Goal: Find contact information: Find contact information

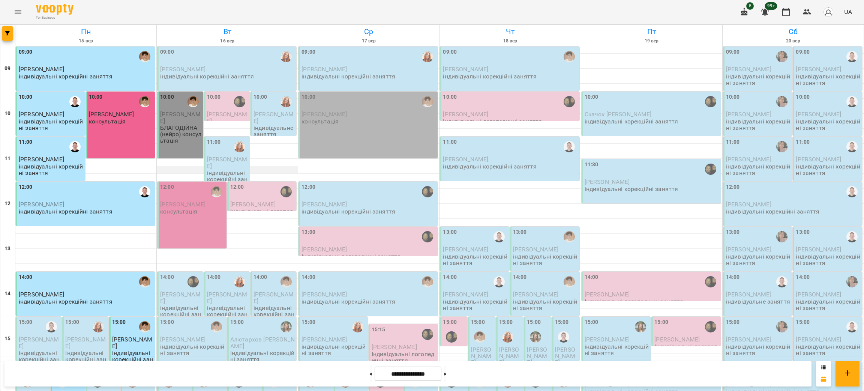
scroll to position [184, 0]
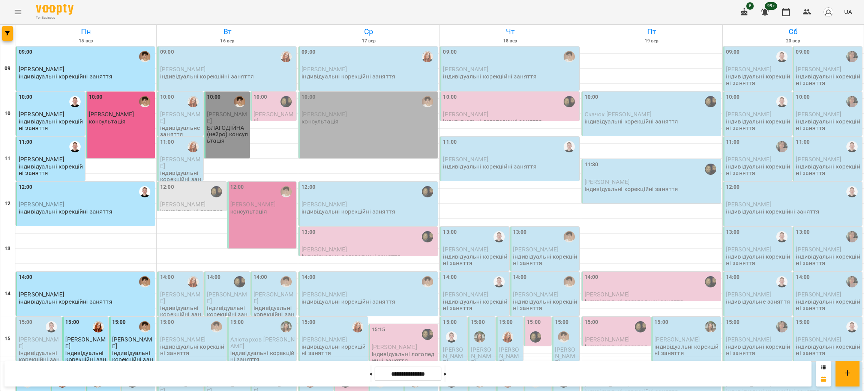
click at [237, 121] on p "[PERSON_NAME]" at bounding box center [227, 117] width 41 height 13
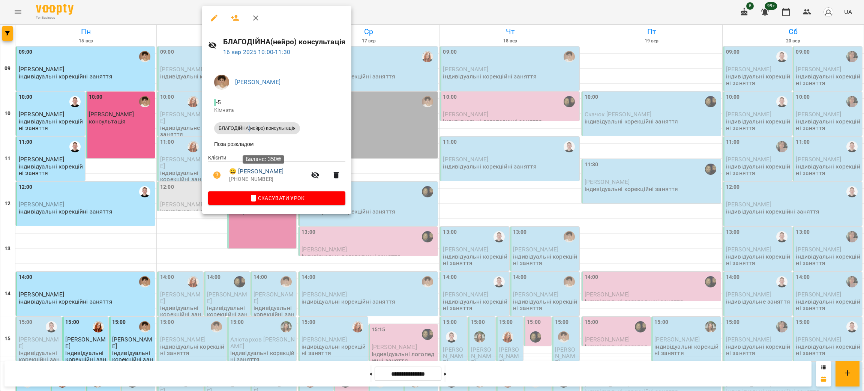
drag, startPoint x: 300, startPoint y: 174, endPoint x: 240, endPoint y: 177, distance: 60.1
click at [240, 176] on span "😀 [PERSON_NAME]" at bounding box center [267, 171] width 77 height 9
copy link "[PERSON_NAME]"
click at [490, 207] on div at bounding box center [432, 195] width 864 height 391
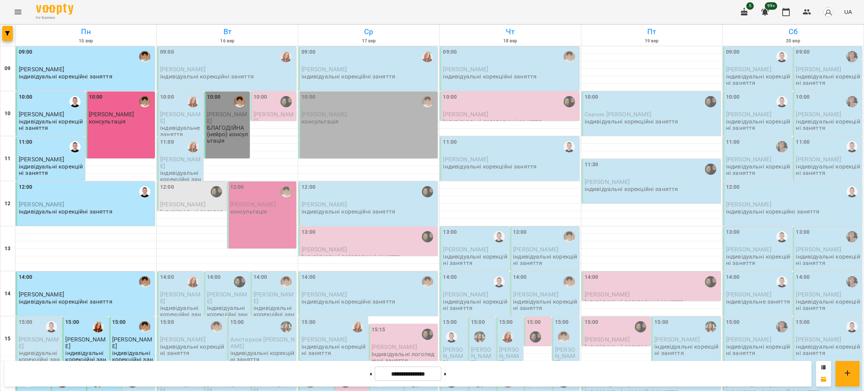
click at [264, 204] on p "[PERSON_NAME]" at bounding box center [262, 204] width 65 height 6
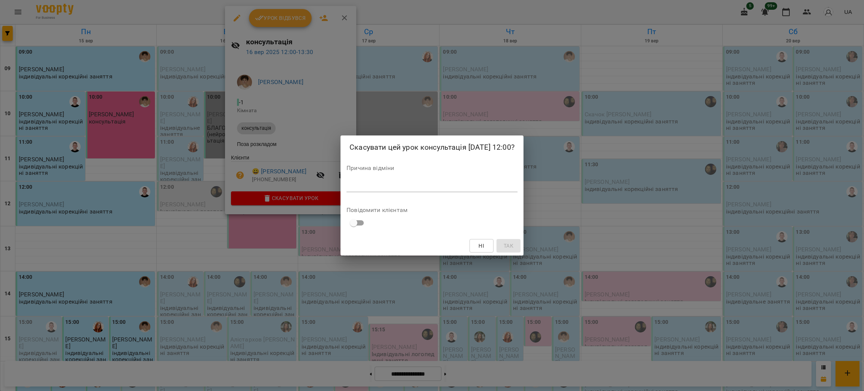
click at [165, 238] on div "Скасувати цей урок консультація [DATE] 12:00? Причина відміни * Повідомити кліє…" at bounding box center [432, 195] width 864 height 391
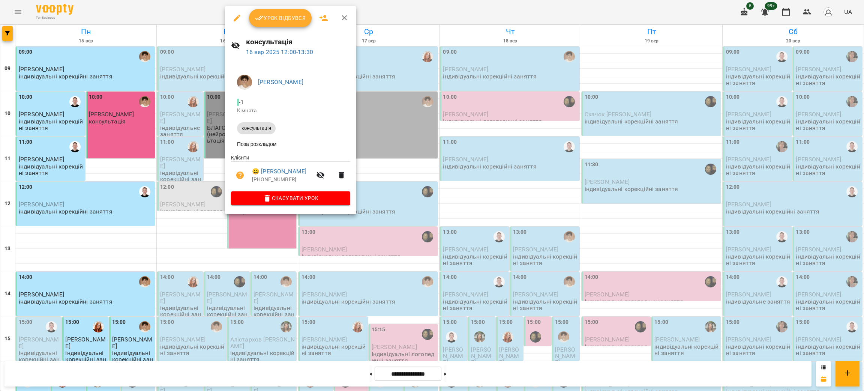
click at [211, 247] on div at bounding box center [432, 195] width 864 height 391
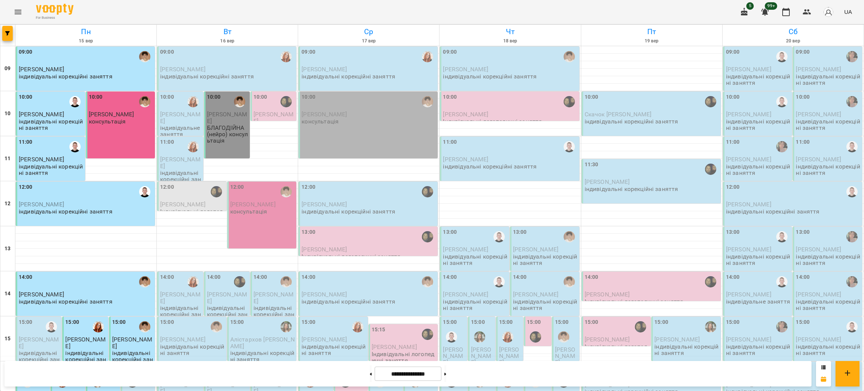
click at [260, 206] on p "[PERSON_NAME]" at bounding box center [262, 204] width 65 height 6
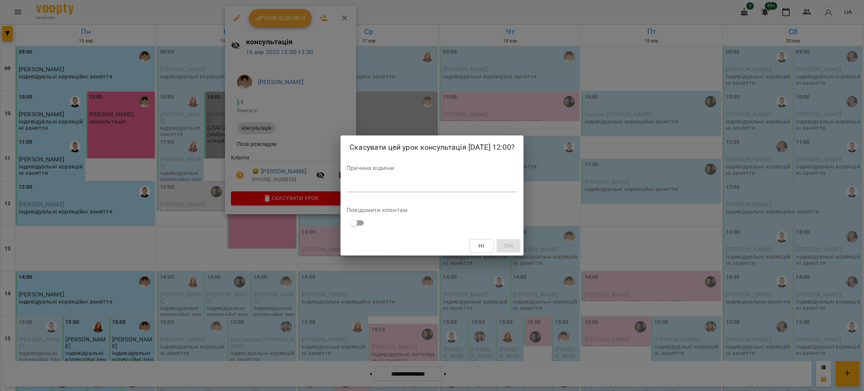
click at [510, 87] on div "Скасувати цей урок консультація [DATE] 12:00? Причина відміни * Повідомити кліє…" at bounding box center [432, 195] width 864 height 391
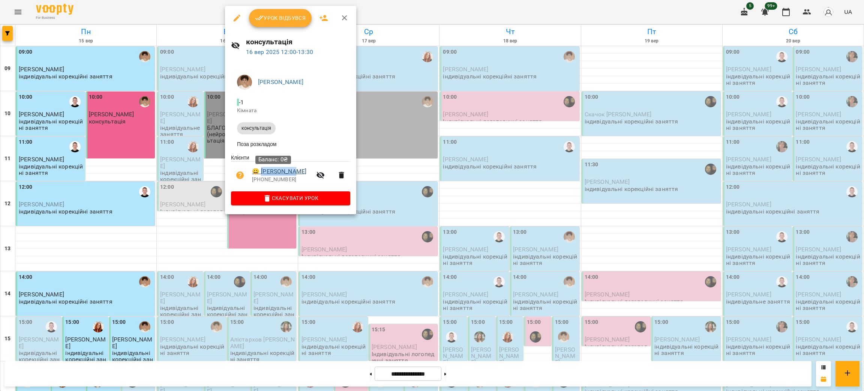
drag, startPoint x: 294, startPoint y: 173, endPoint x: 261, endPoint y: 174, distance: 33.8
click at [261, 174] on span "😀 [PERSON_NAME]" at bounding box center [282, 171] width 60 height 9
copy link "[PERSON_NAME]"
click at [443, 34] on div at bounding box center [432, 195] width 864 height 391
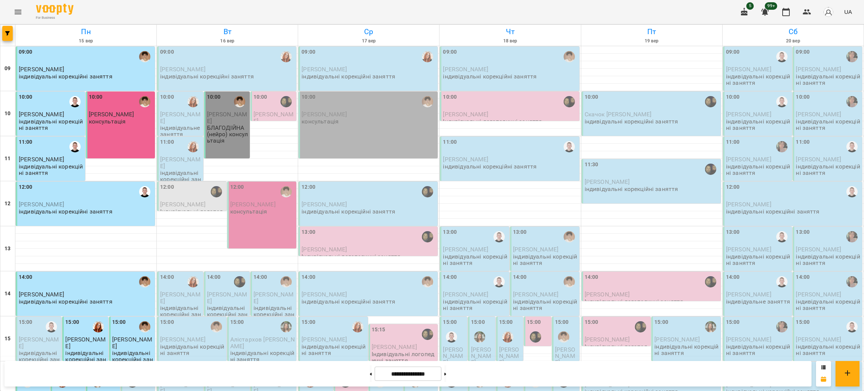
scroll to position [184, 0]
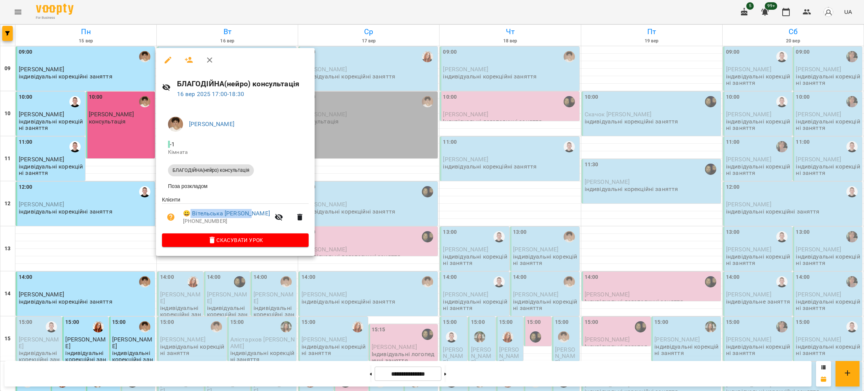
drag, startPoint x: 251, startPoint y: 212, endPoint x: 191, endPoint y: 208, distance: 60.5
click at [191, 208] on li "😀 Вітельська [PERSON_NAME] [PHONE_NUMBER]" at bounding box center [235, 217] width 147 height 27
copy link "Вітельська [PERSON_NAME]"
drag, startPoint x: 530, startPoint y: 333, endPoint x: 527, endPoint y: 327, distance: 6.6
click at [530, 332] on div at bounding box center [432, 195] width 864 height 391
